Goal: Information Seeking & Learning: Learn about a topic

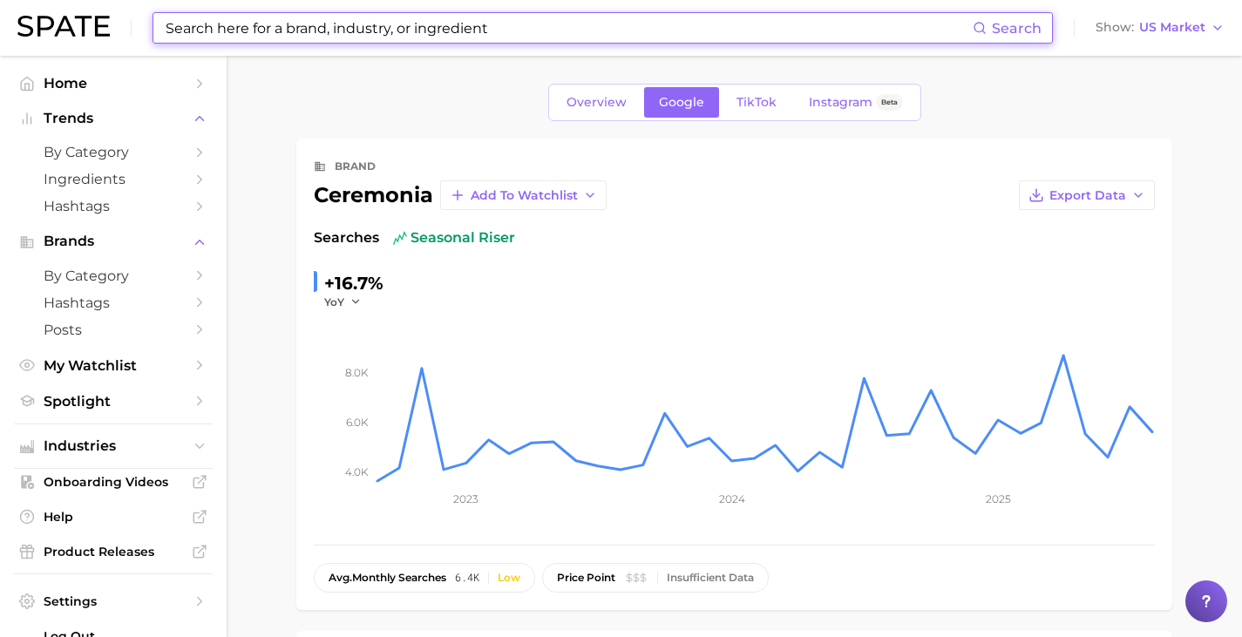
click at [443, 18] on input at bounding box center [568, 28] width 809 height 30
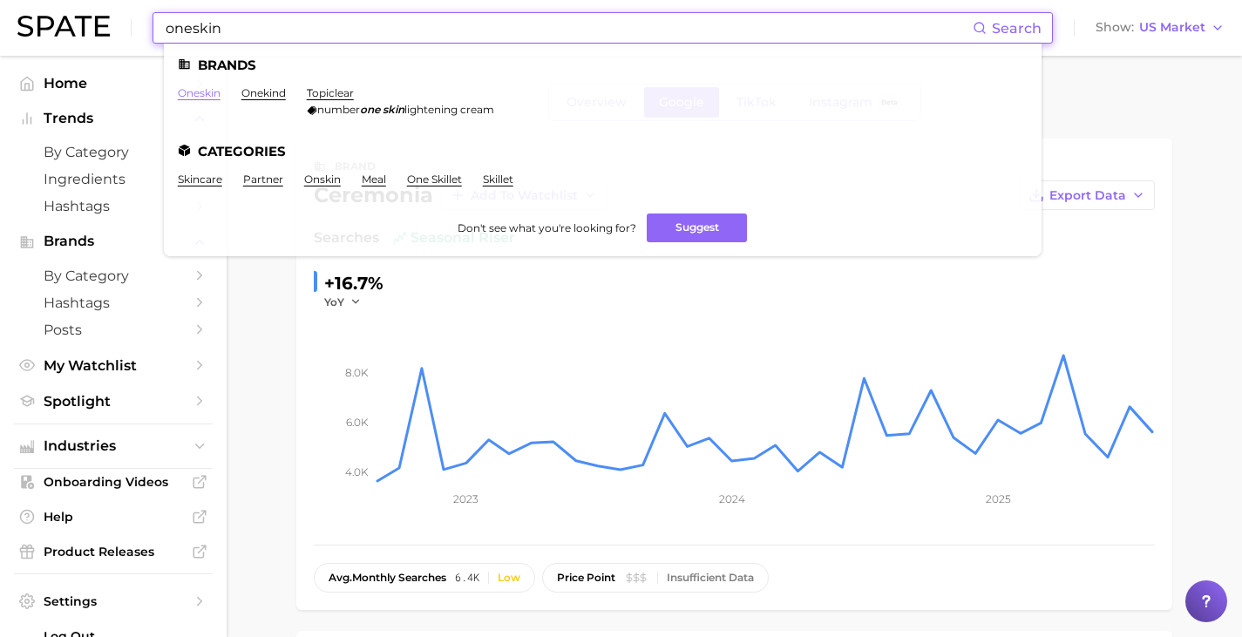
type input "oneskin"
click at [214, 92] on link "oneskin" at bounding box center [199, 92] width 43 height 13
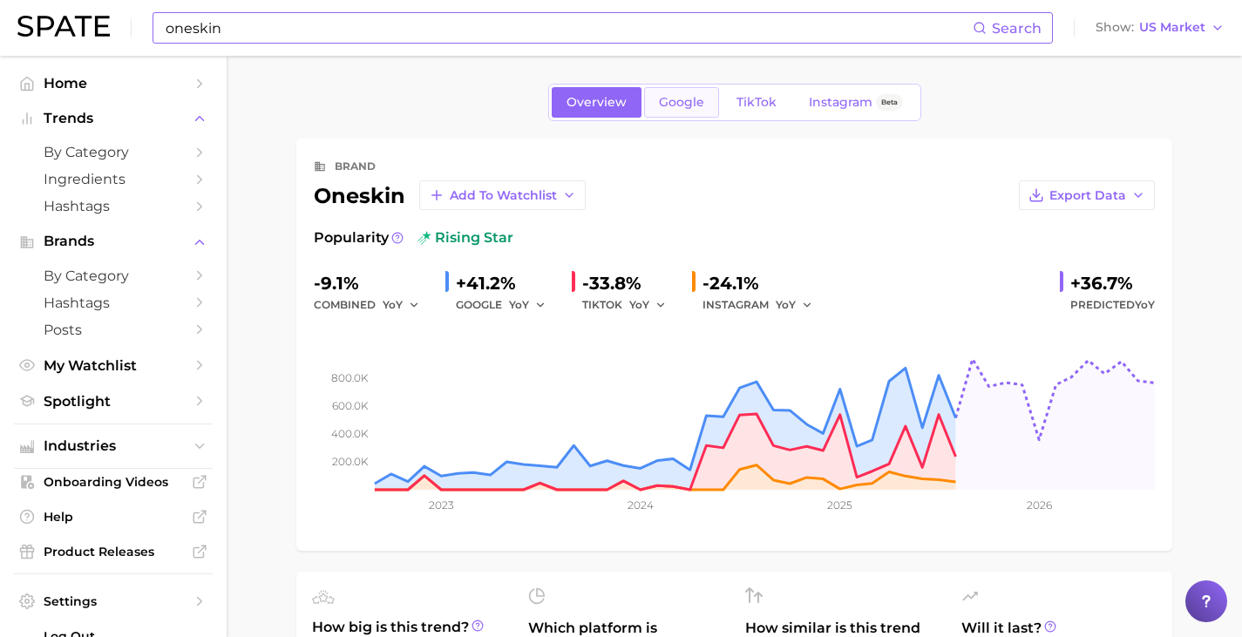
click at [699, 98] on span "Google" at bounding box center [681, 102] width 45 height 15
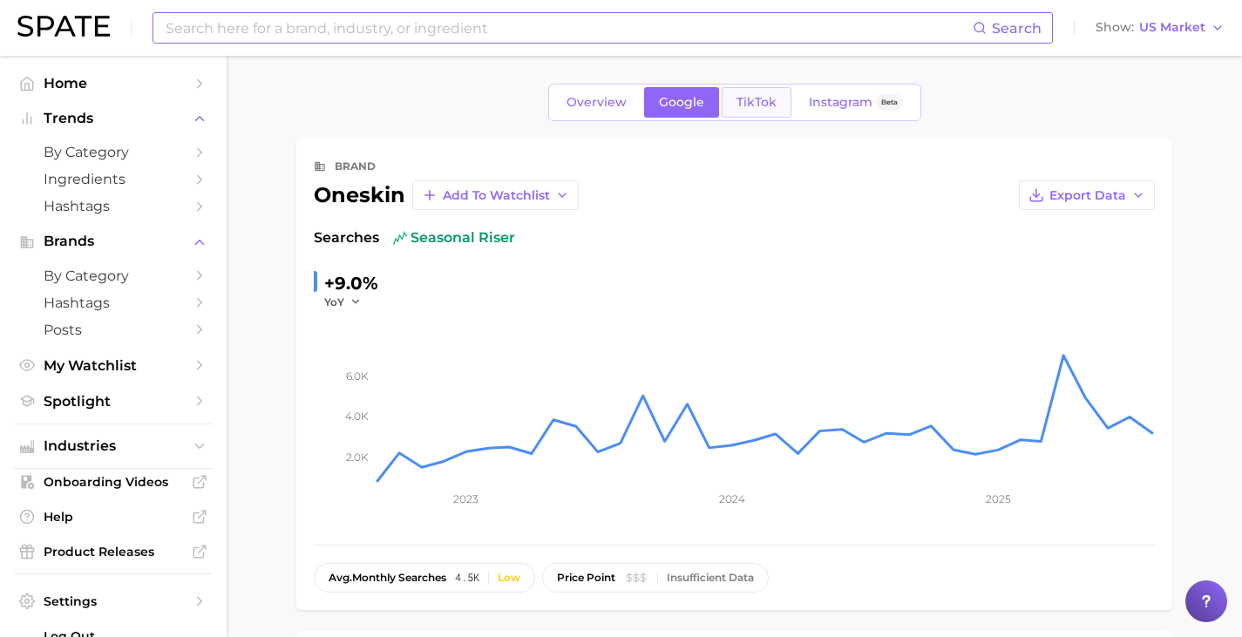
click at [766, 99] on span "TikTok" at bounding box center [757, 102] width 40 height 15
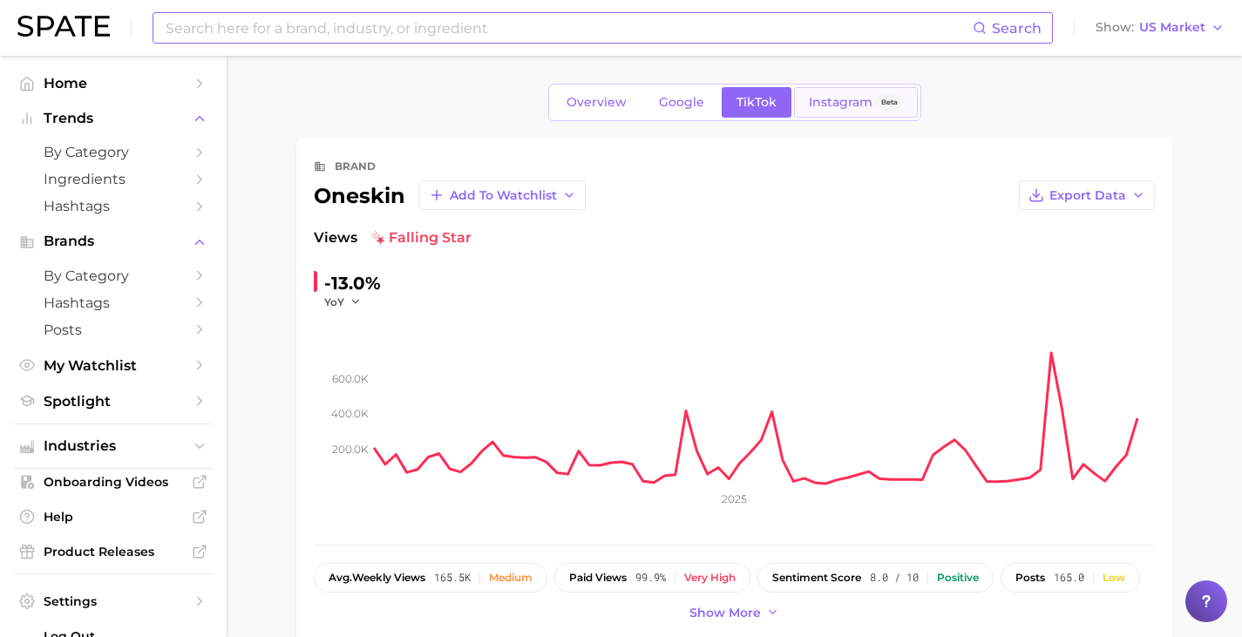
click at [841, 105] on span "Instagram" at bounding box center [841, 102] width 64 height 15
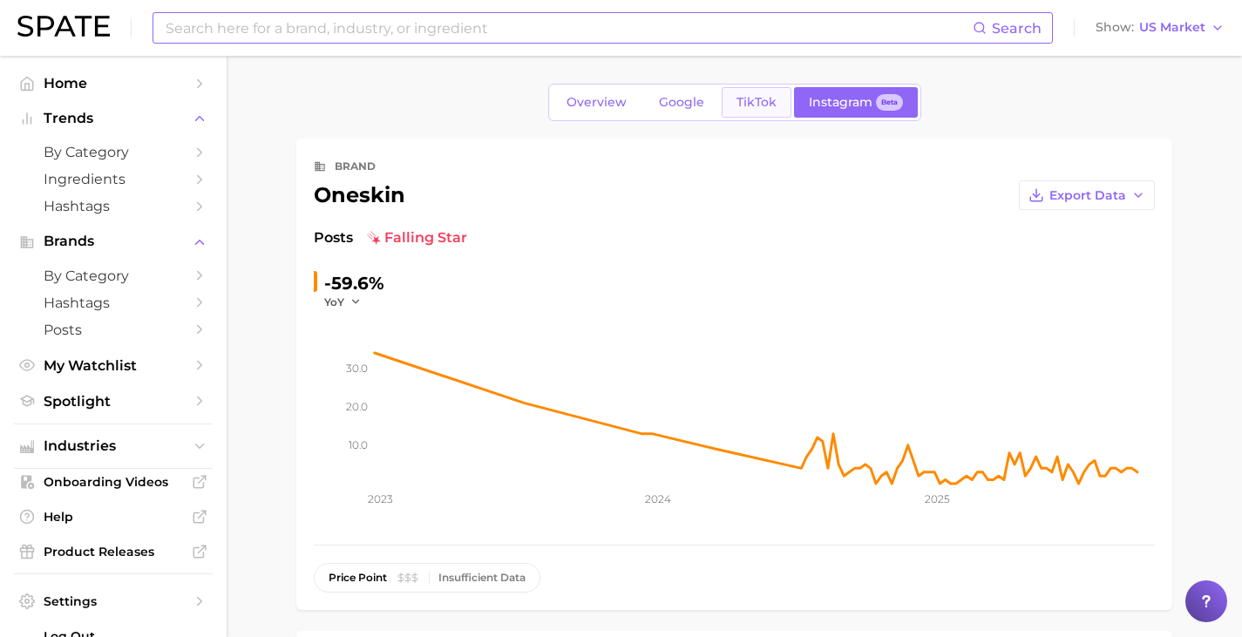
click at [759, 101] on span "TikTok" at bounding box center [757, 102] width 40 height 15
